Goal: Information Seeking & Learning: Find specific fact

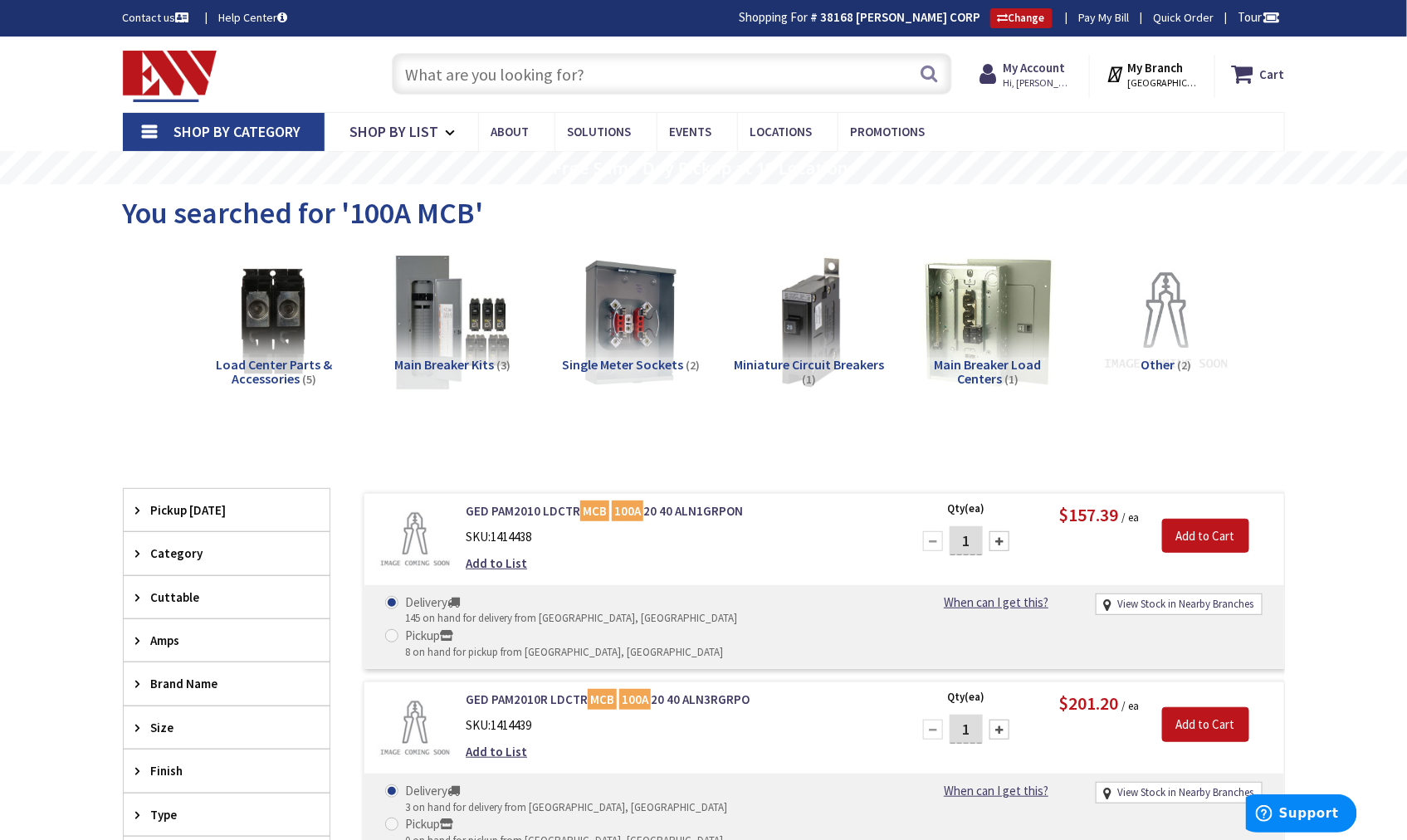
click at [1156, 69] on strong "My Branch" at bounding box center [1155, 67] width 56 height 16
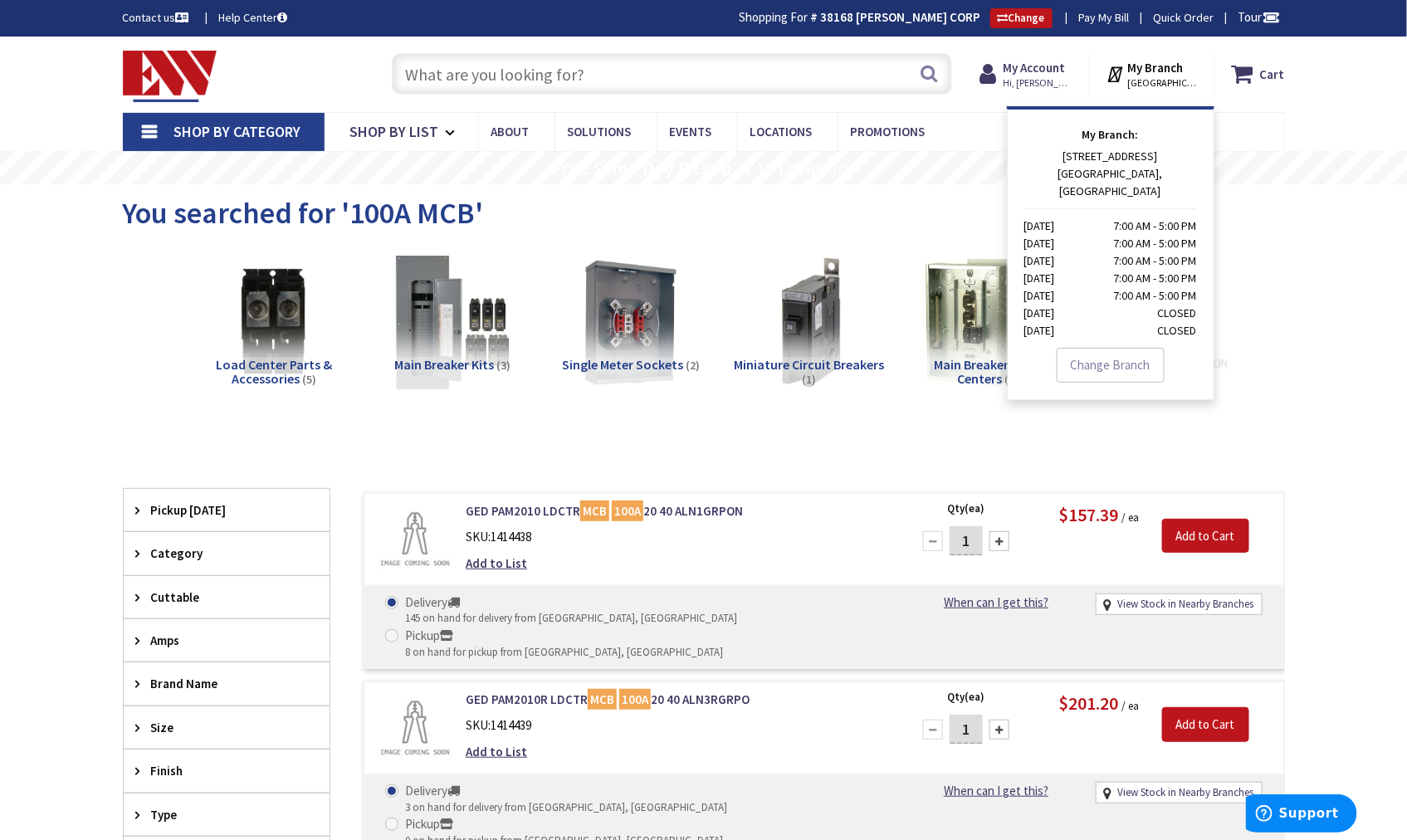
click at [1115, 347] on link "Change Branch" at bounding box center [1110, 364] width 108 height 35
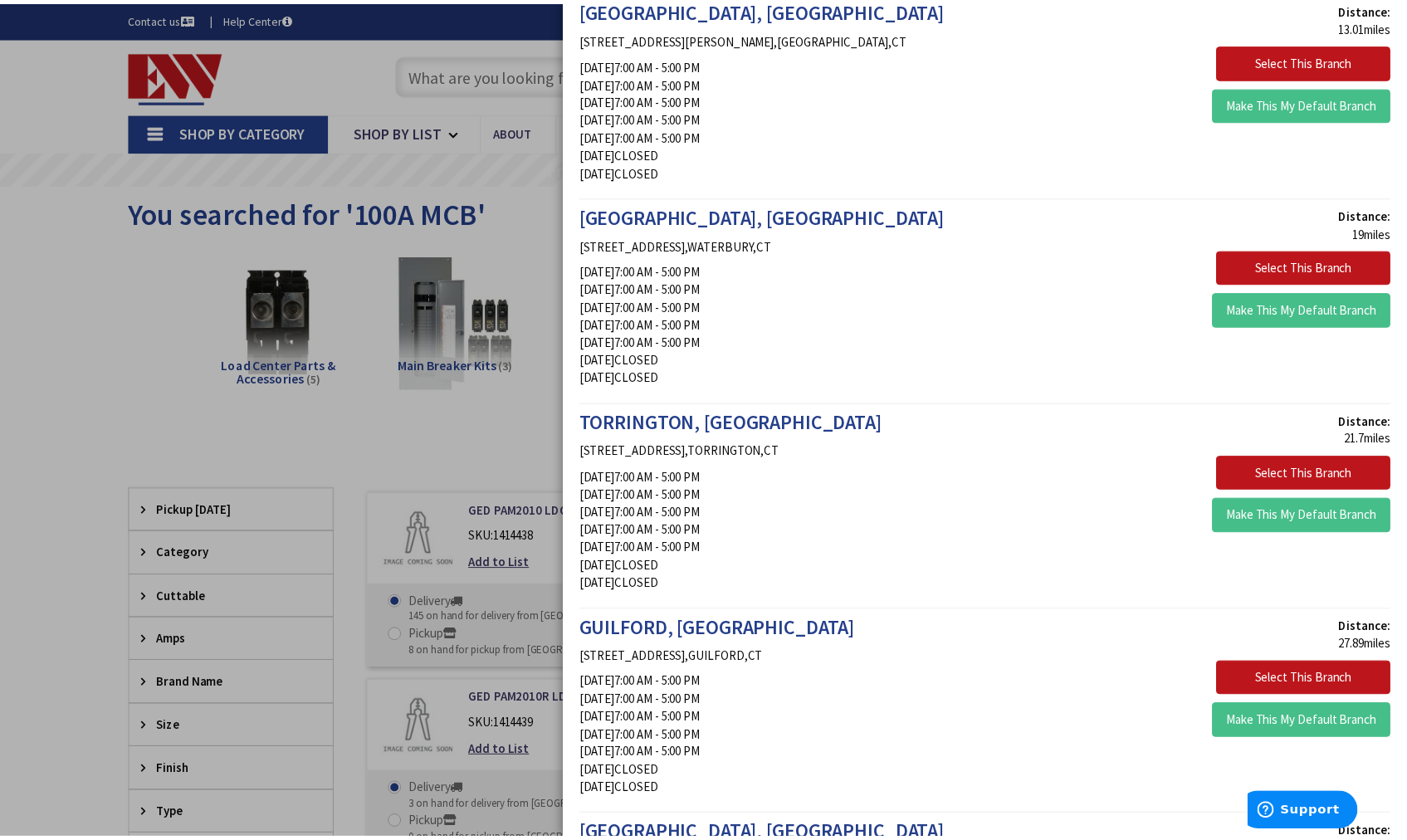
scroll to position [1659, 0]
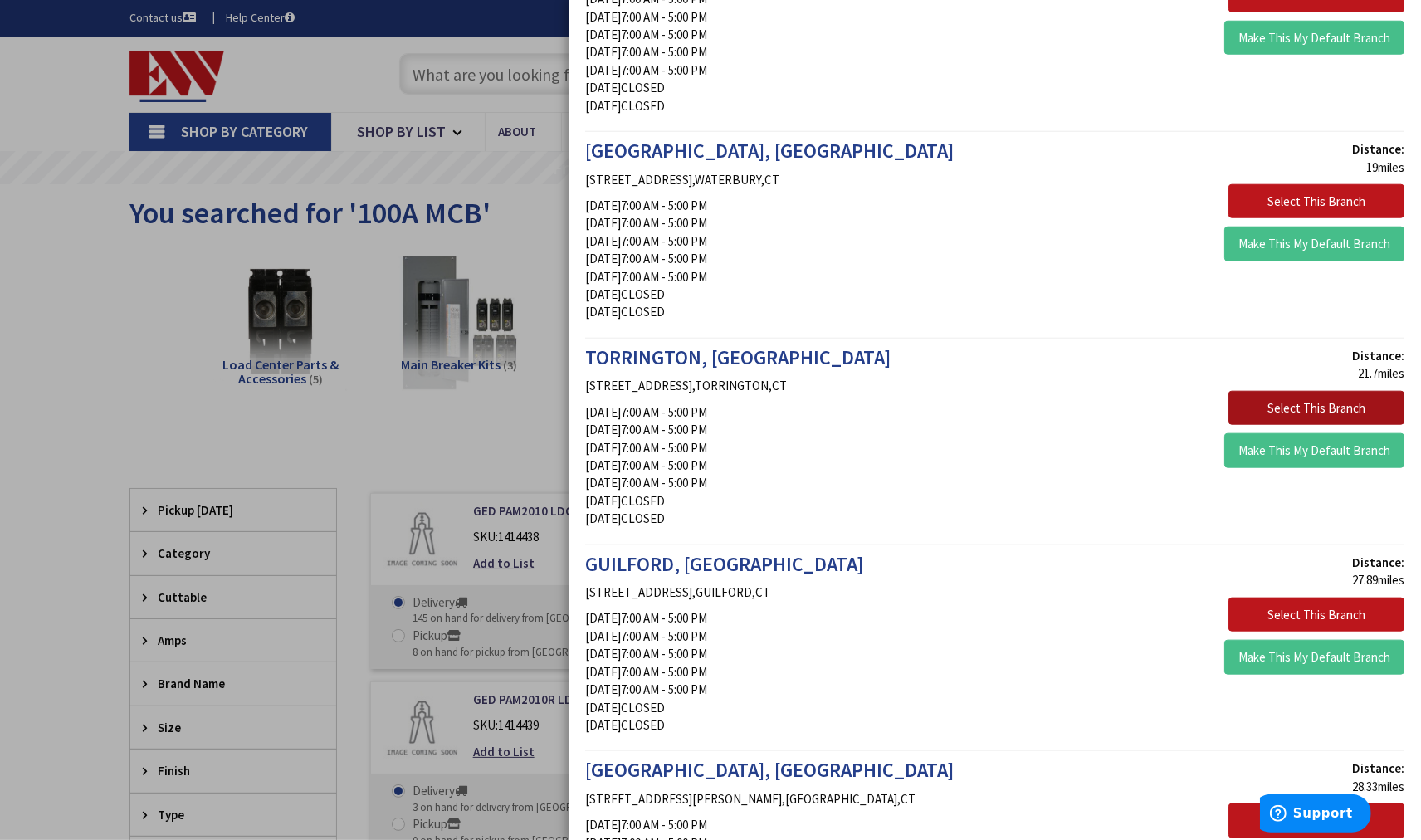
click at [1266, 407] on button "Select This Branch" at bounding box center [1316, 408] width 176 height 35
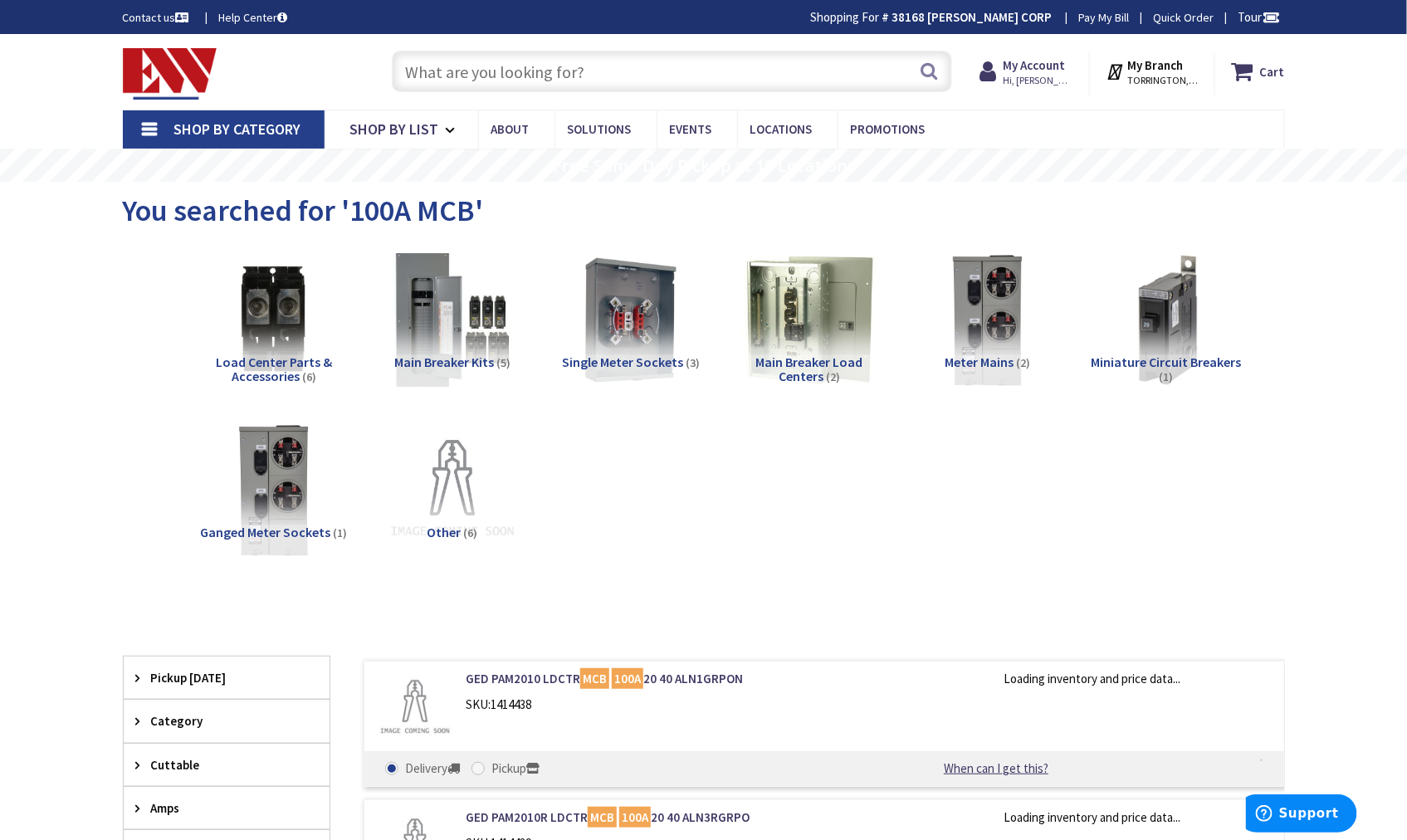
click at [438, 77] on input "text" at bounding box center [671, 72] width 560 height 41
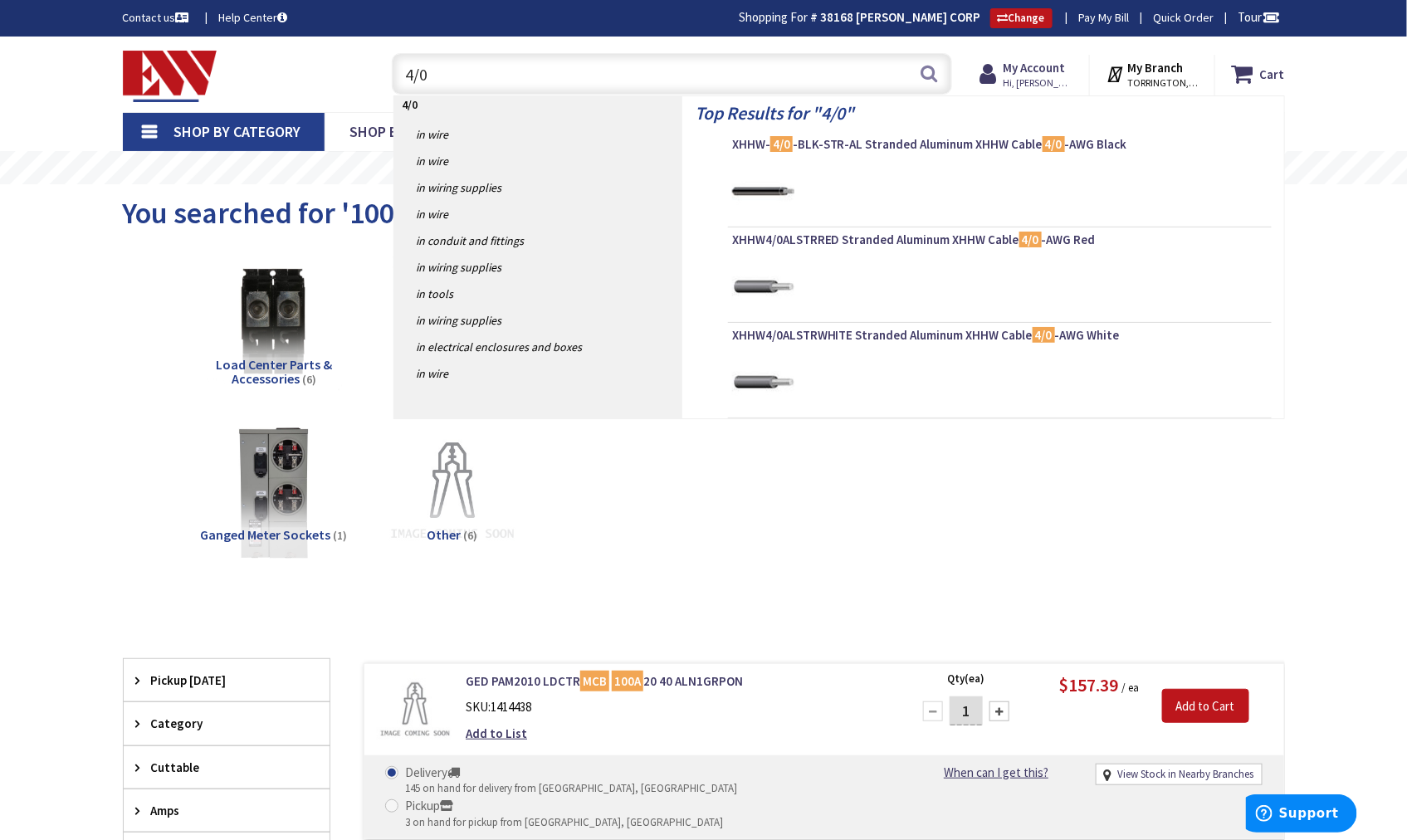
type input "4/0 S"
type input "[GEOGRAPHIC_DATA], [GEOGRAPHIC_DATA]"
type input "4/0 SER"
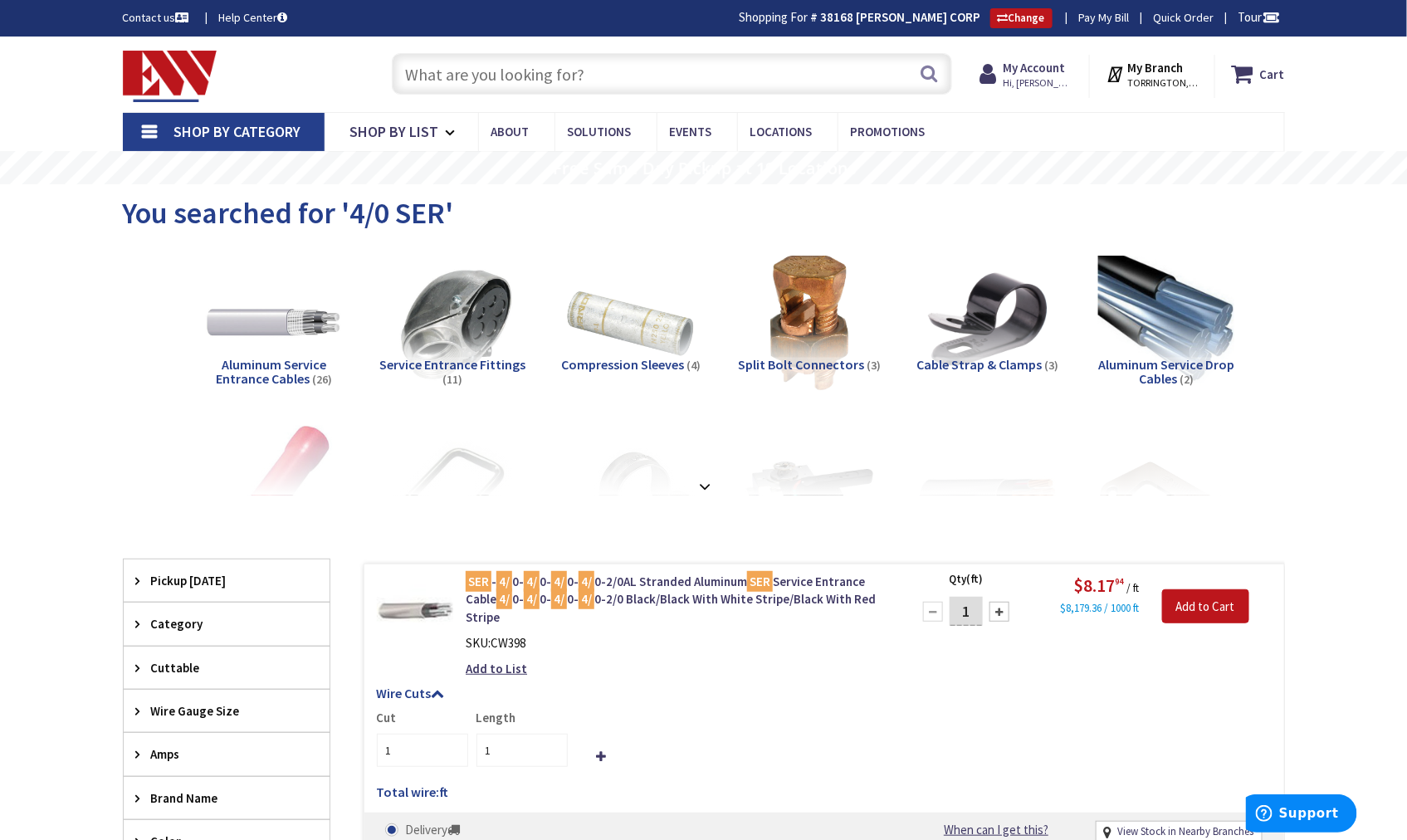
click at [418, 72] on input "text" at bounding box center [671, 73] width 560 height 41
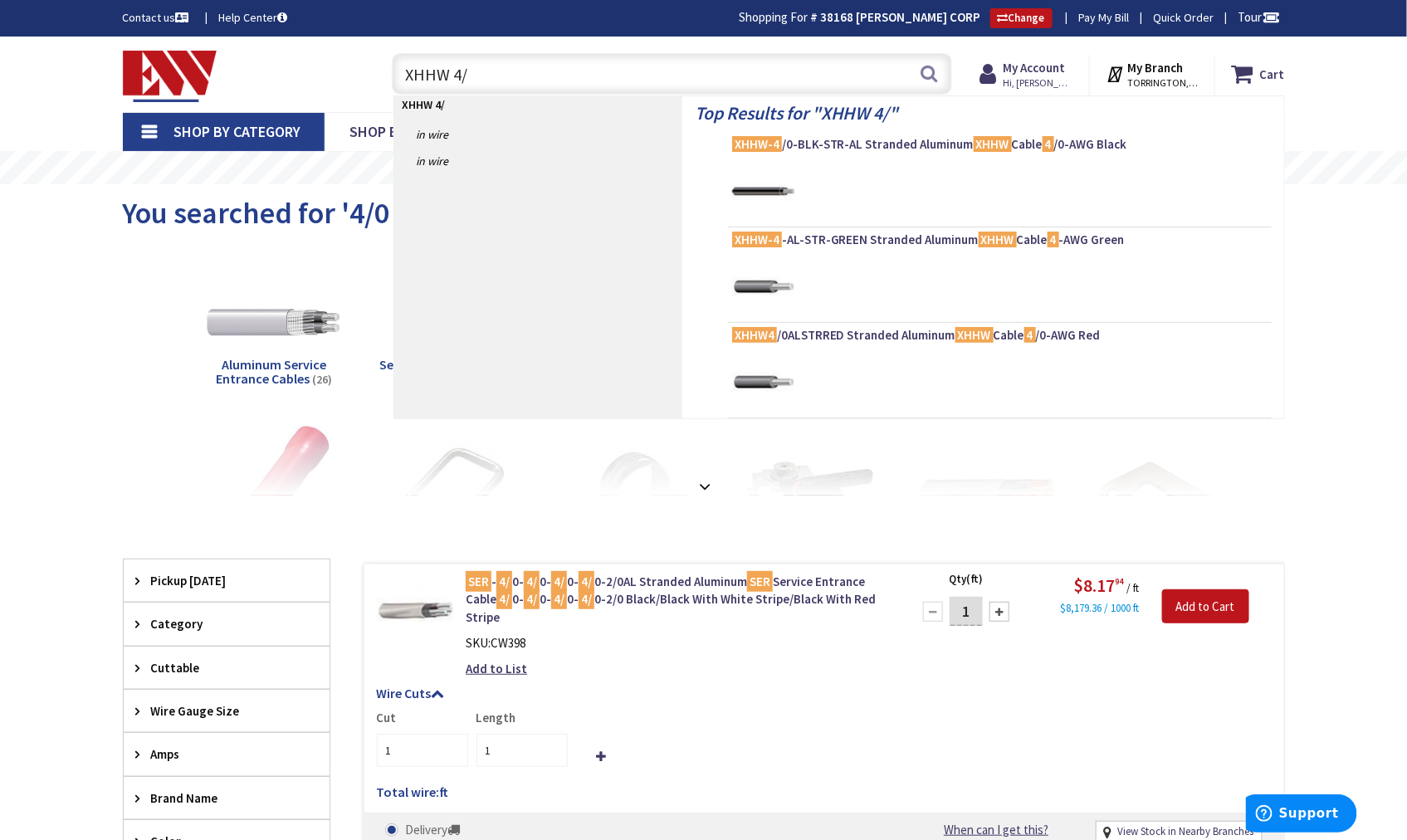
type input "XHHW 4/0"
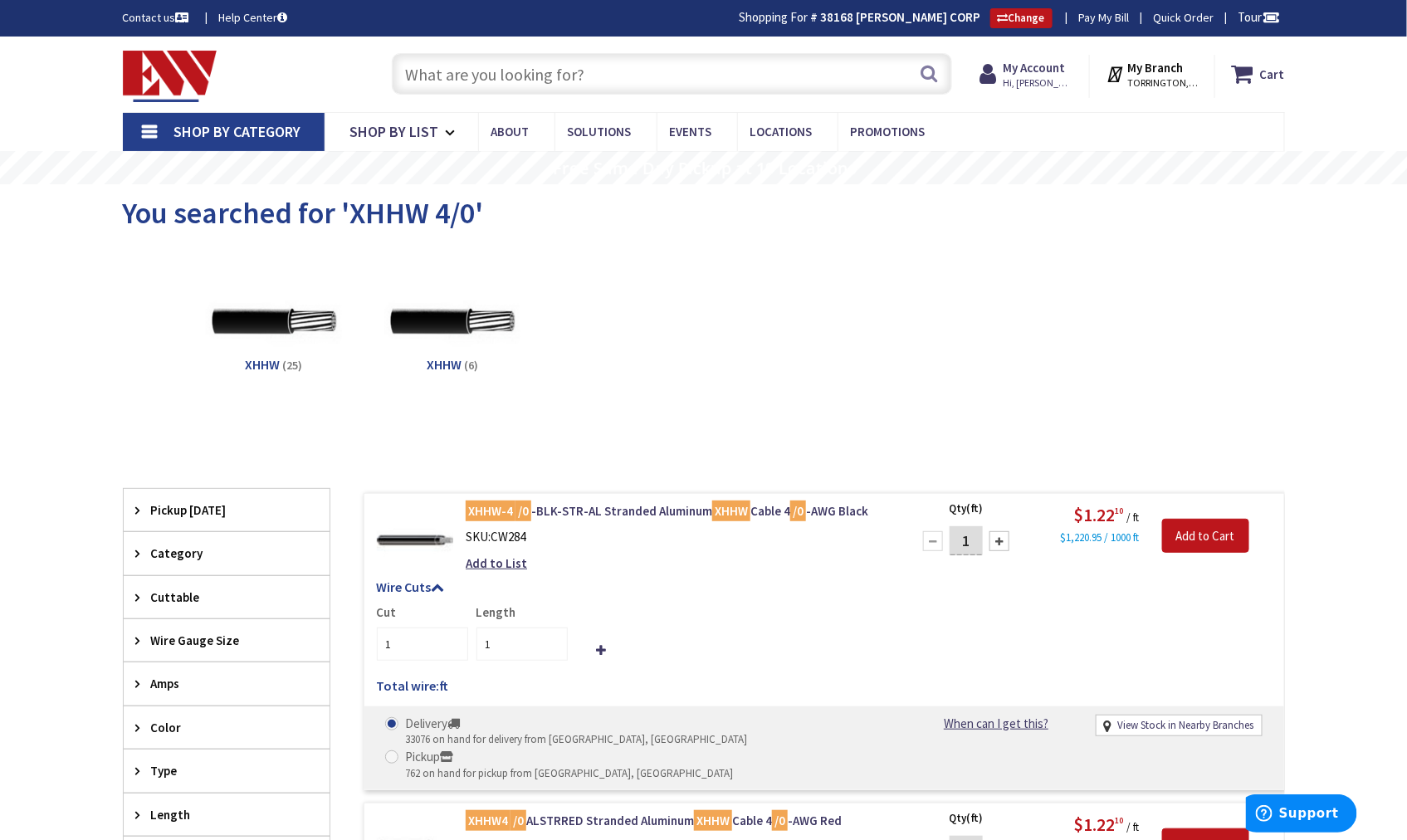
click at [1154, 73] on strong "My Branch" at bounding box center [1155, 67] width 56 height 16
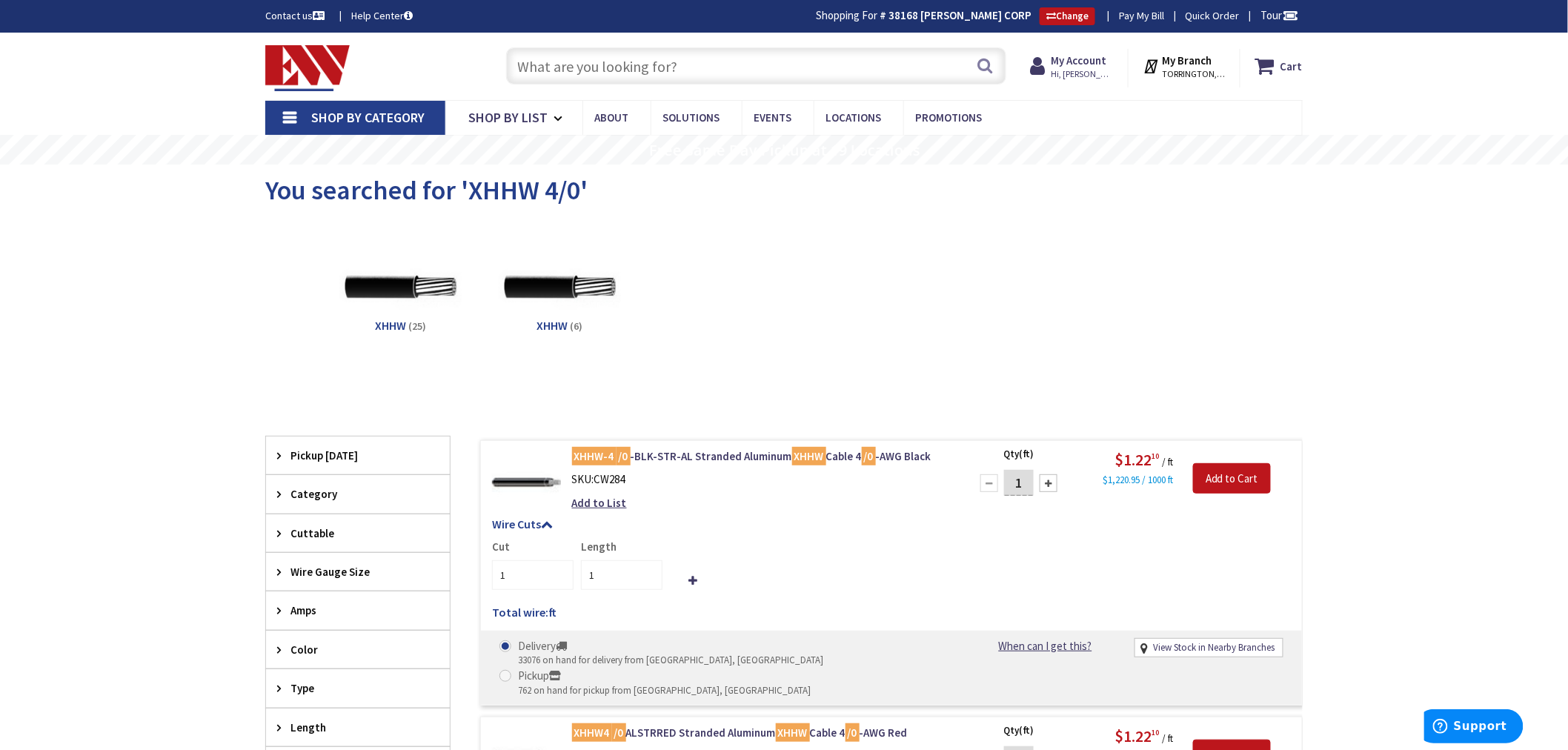
click at [601, 62] on input "text" at bounding box center [756, 66] width 500 height 37
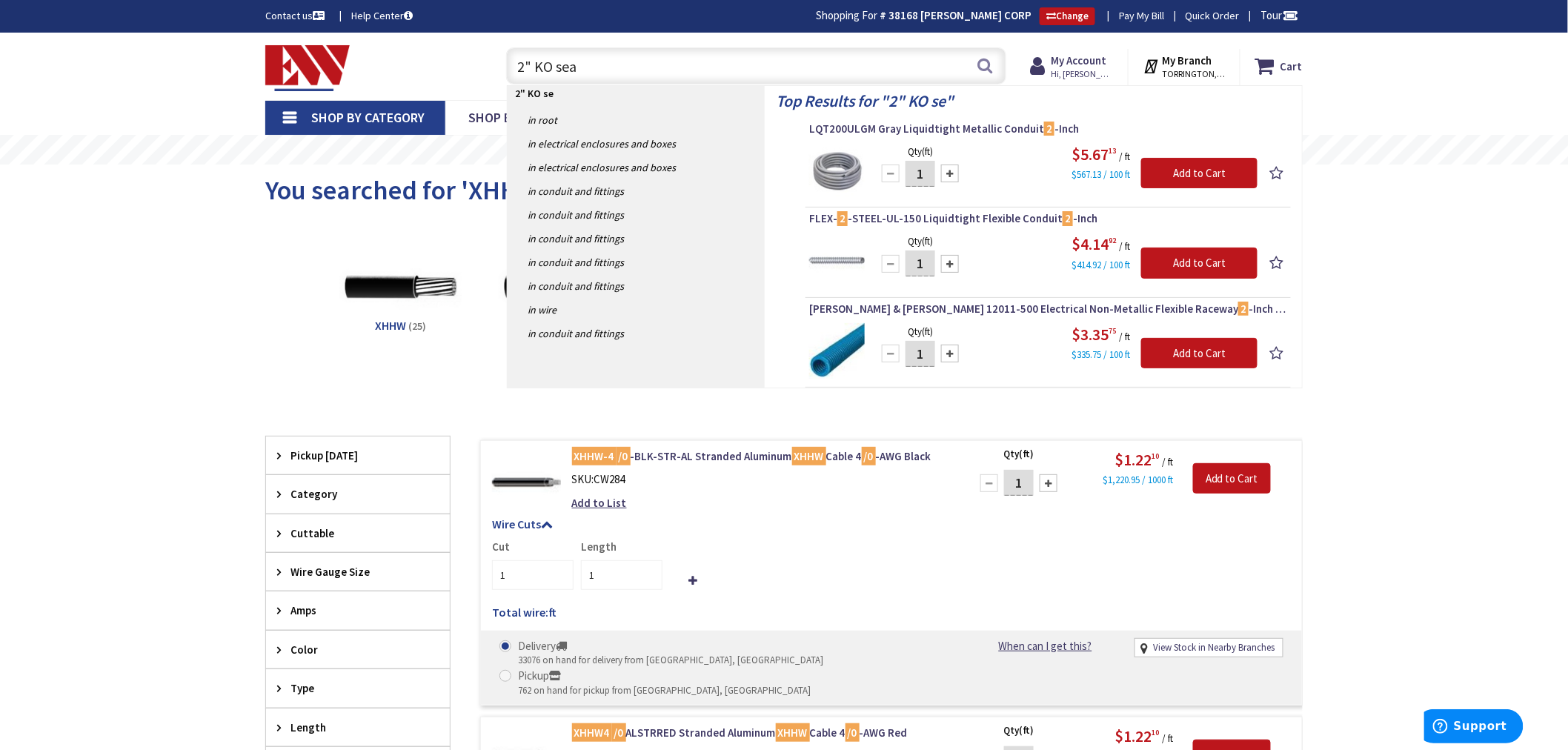
type input "2" KO seal"
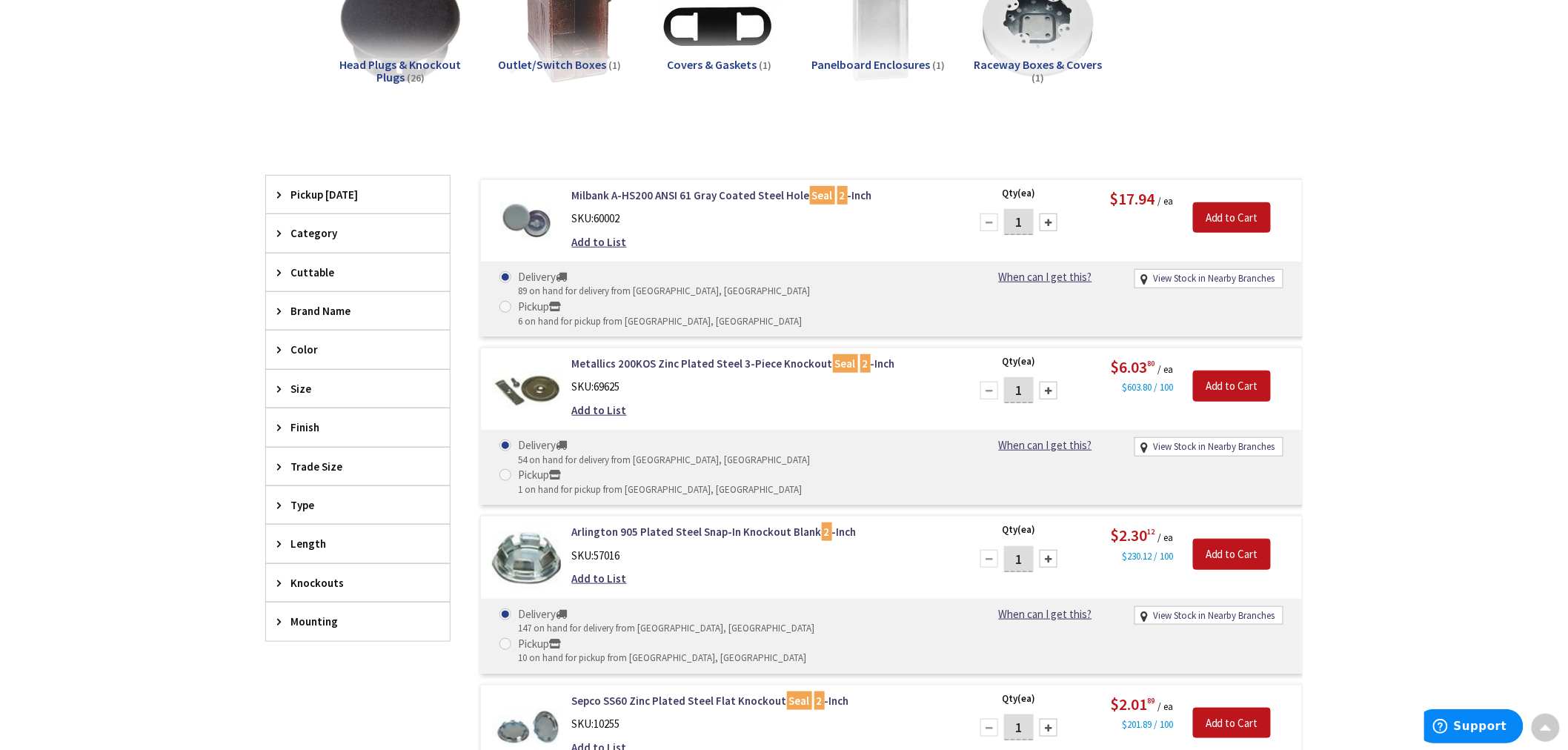
scroll to position [246, 0]
